Goal: Contribute content: Add original content to the website for others to see

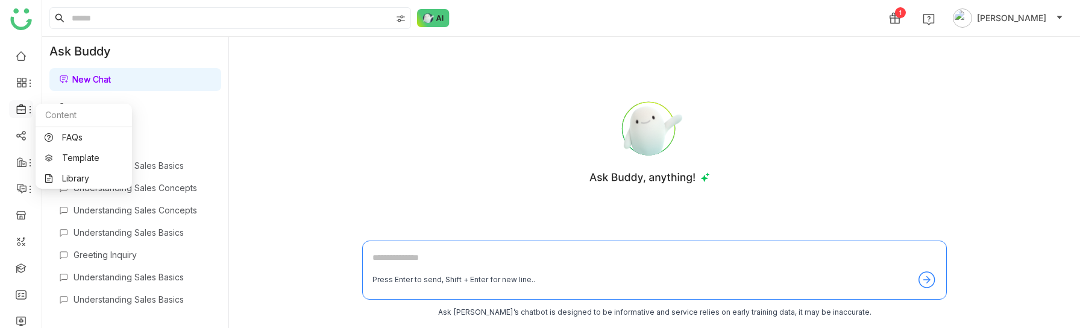
click at [22, 112] on icon at bounding box center [21, 109] width 11 height 11
click at [60, 174] on link "Library" at bounding box center [84, 178] width 78 height 8
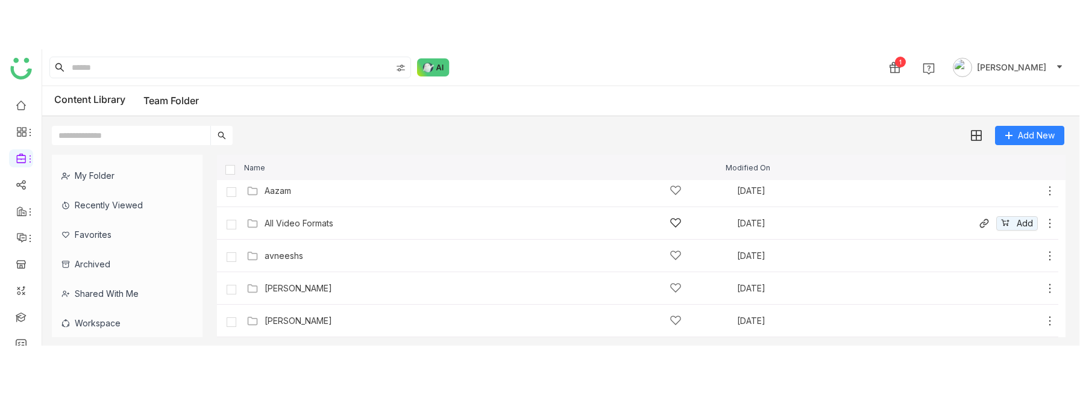
scroll to position [203, 0]
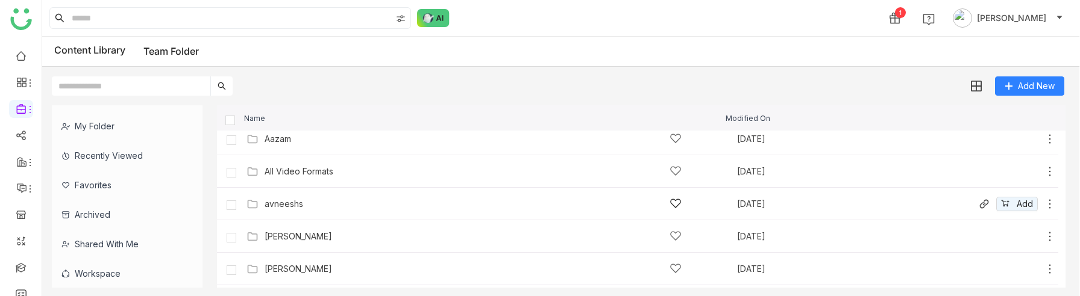
click at [389, 195] on div "avneeshs [DATE] Add" at bounding box center [649, 204] width 812 height 19
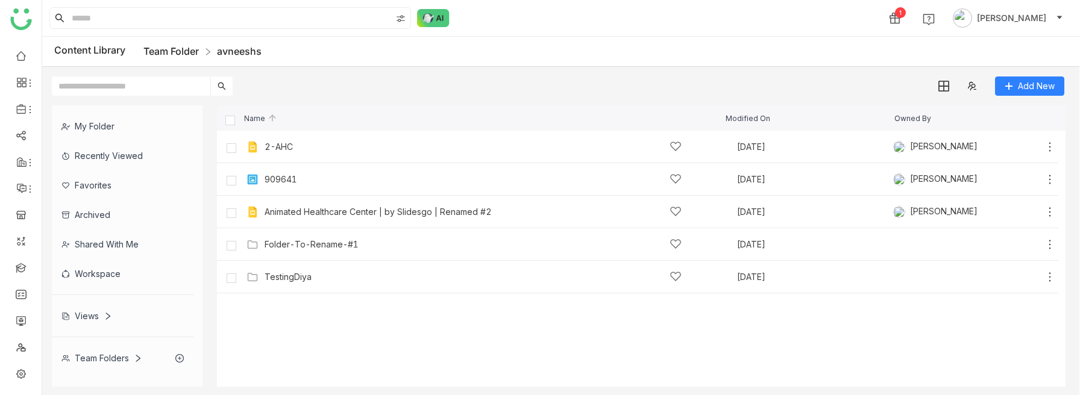
click at [196, 54] on link "Team Folder" at bounding box center [170, 51] width 55 height 12
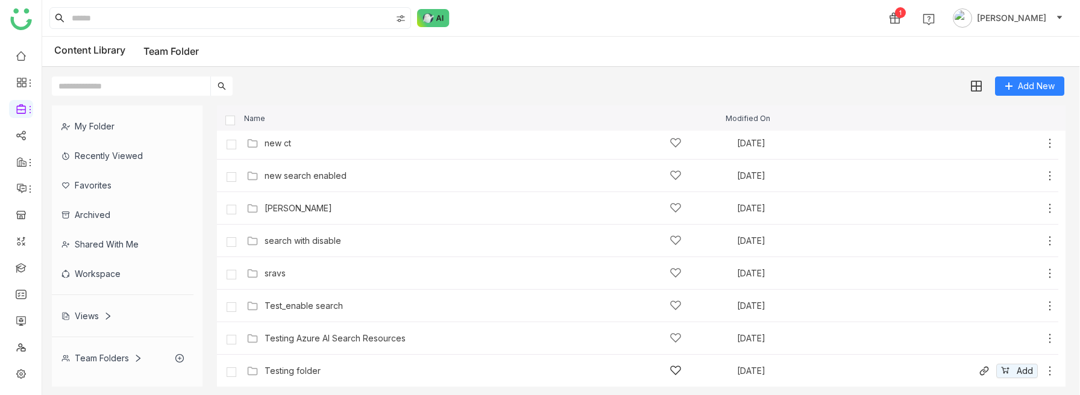
scroll to position [639, 0]
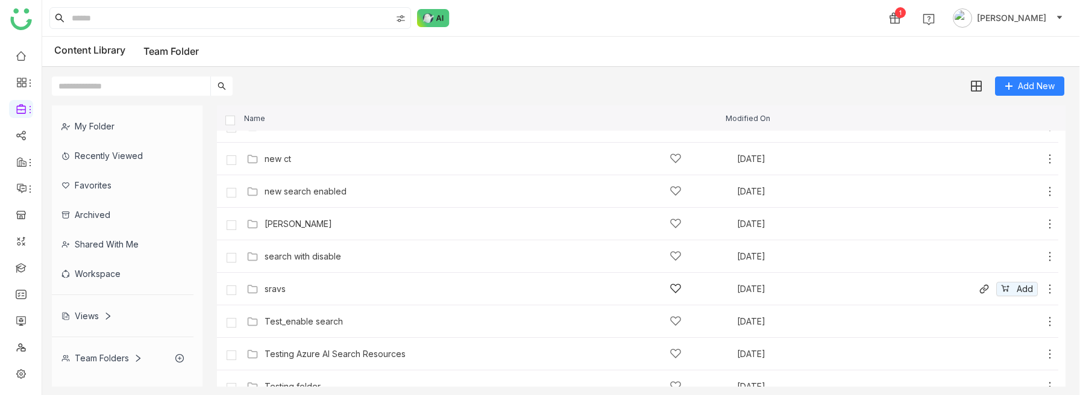
click at [296, 281] on div "sravs [DATE] Add" at bounding box center [649, 289] width 812 height 19
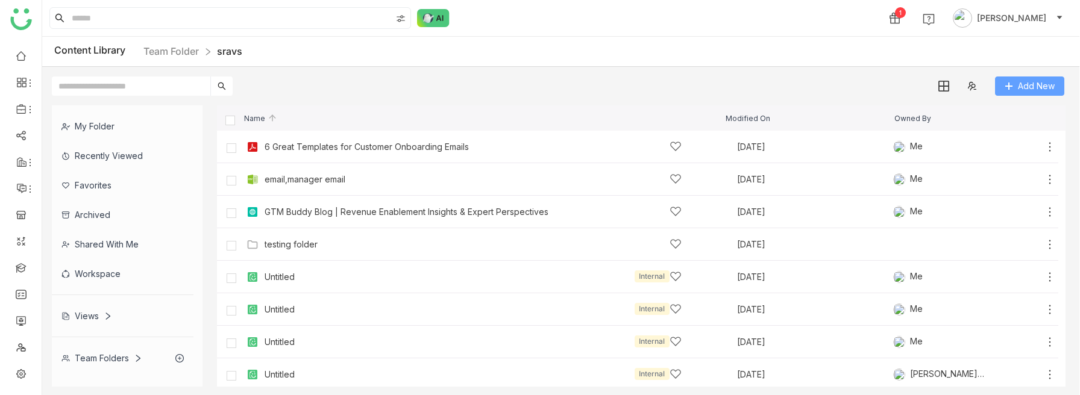
click at [1027, 85] on span "Add New" at bounding box center [1036, 86] width 37 height 13
click at [1017, 81] on button "Add New" at bounding box center [1029, 86] width 69 height 19
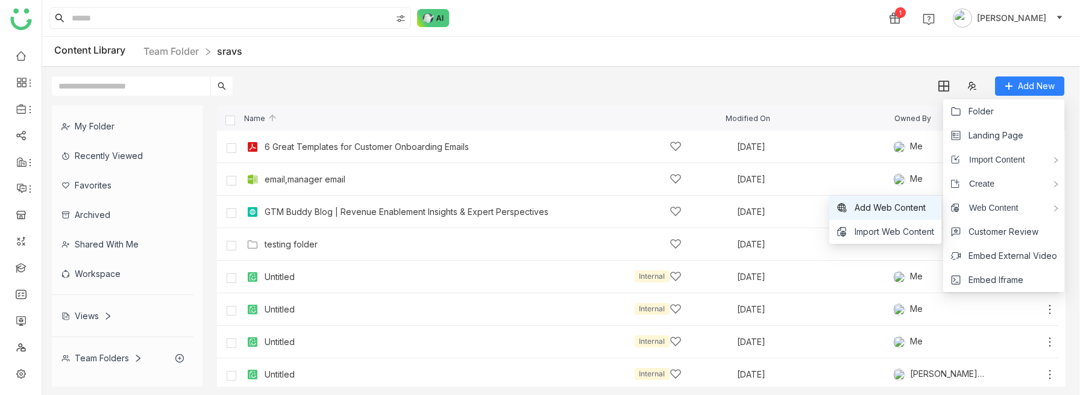
click at [905, 211] on span "Add Web Content" at bounding box center [889, 207] width 71 height 13
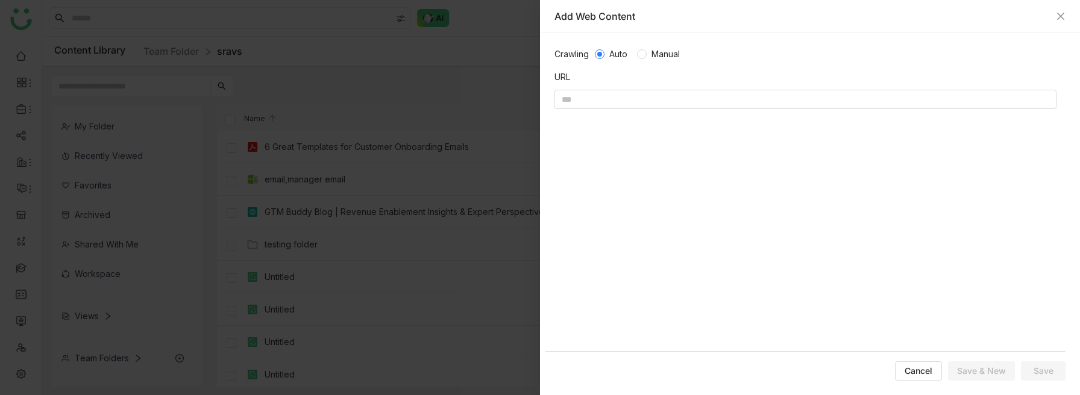
click at [681, 84] on div "Crawling Auto Manual URL" at bounding box center [805, 200] width 520 height 304
click at [645, 102] on input at bounding box center [805, 99] width 502 height 19
paste input "**********"
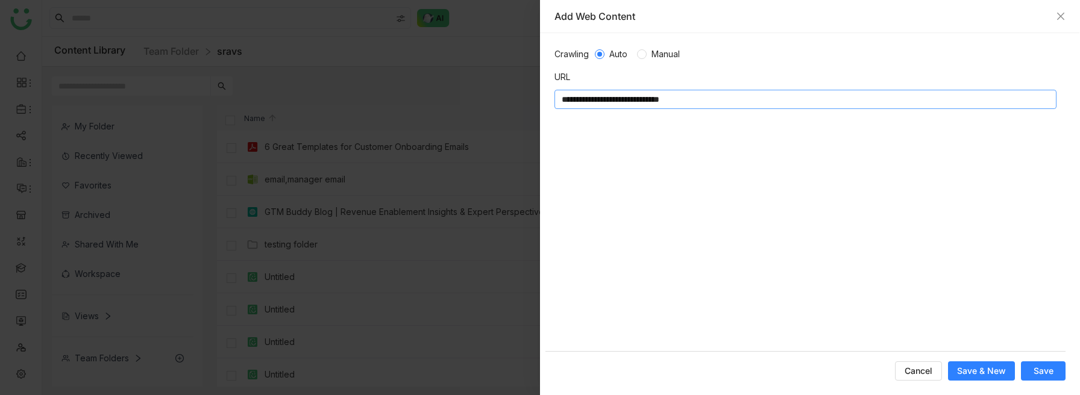
type input "**********"
click at [980, 327] on span "Save & New" at bounding box center [981, 371] width 49 height 12
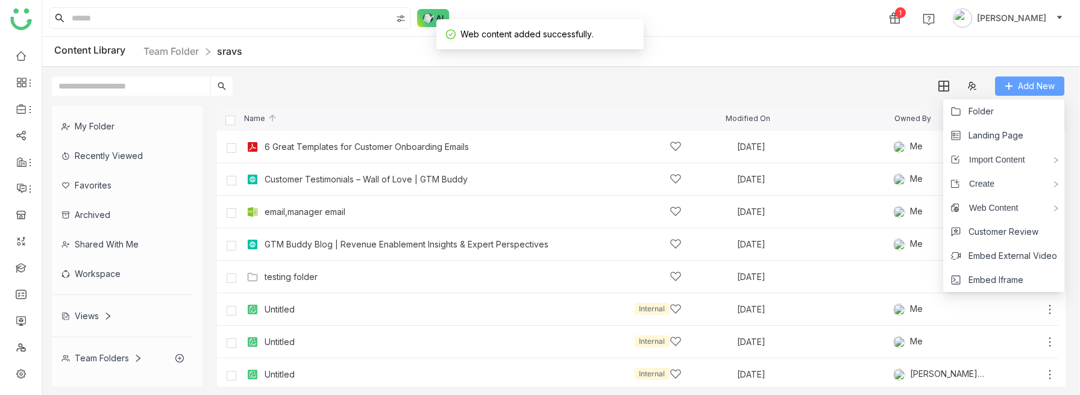
click at [1010, 89] on icon at bounding box center [1008, 86] width 8 height 8
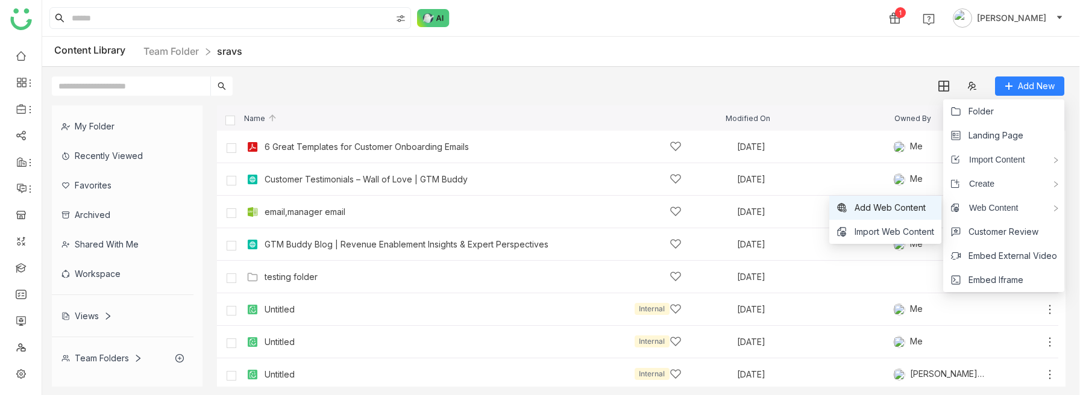
click at [891, 199] on li "Add Web Content" at bounding box center [885, 208] width 112 height 24
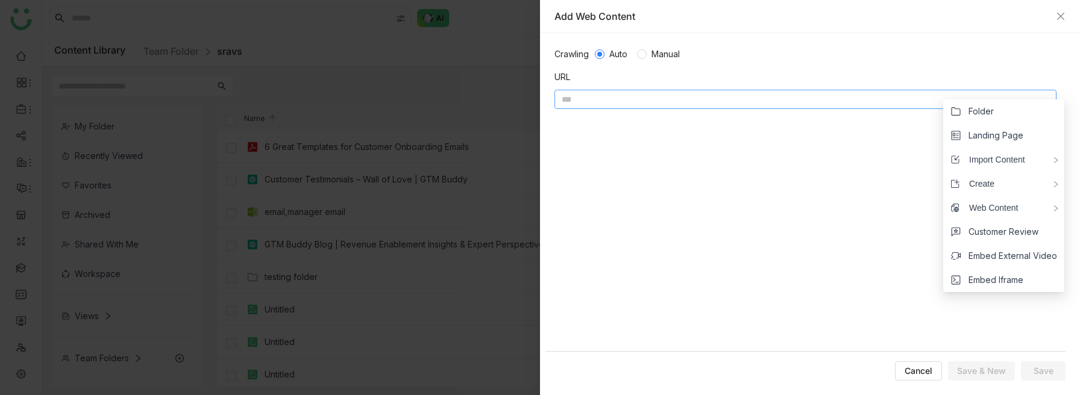
click at [666, 102] on input at bounding box center [805, 99] width 502 height 19
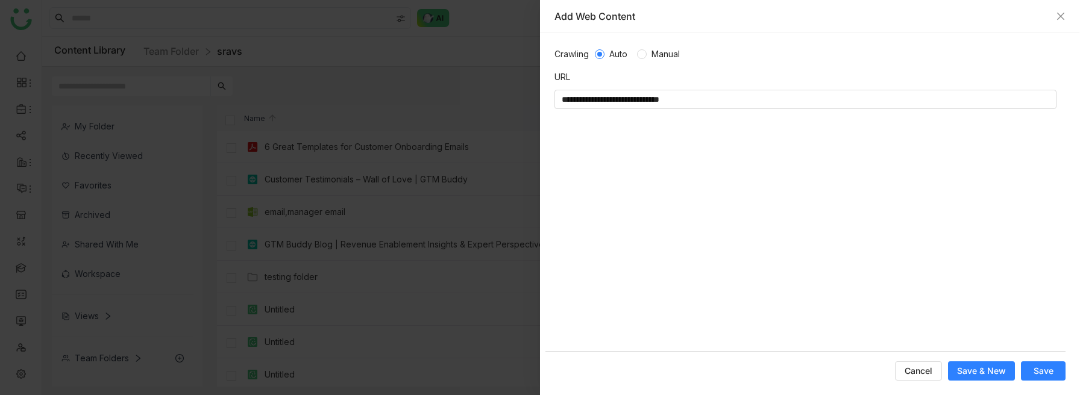
type input "**********"
click at [964, 327] on form "**********" at bounding box center [805, 214] width 520 height 333
click at [963, 327] on span "Save & New" at bounding box center [981, 371] width 49 height 12
